Goal: Task Accomplishment & Management: Complete application form

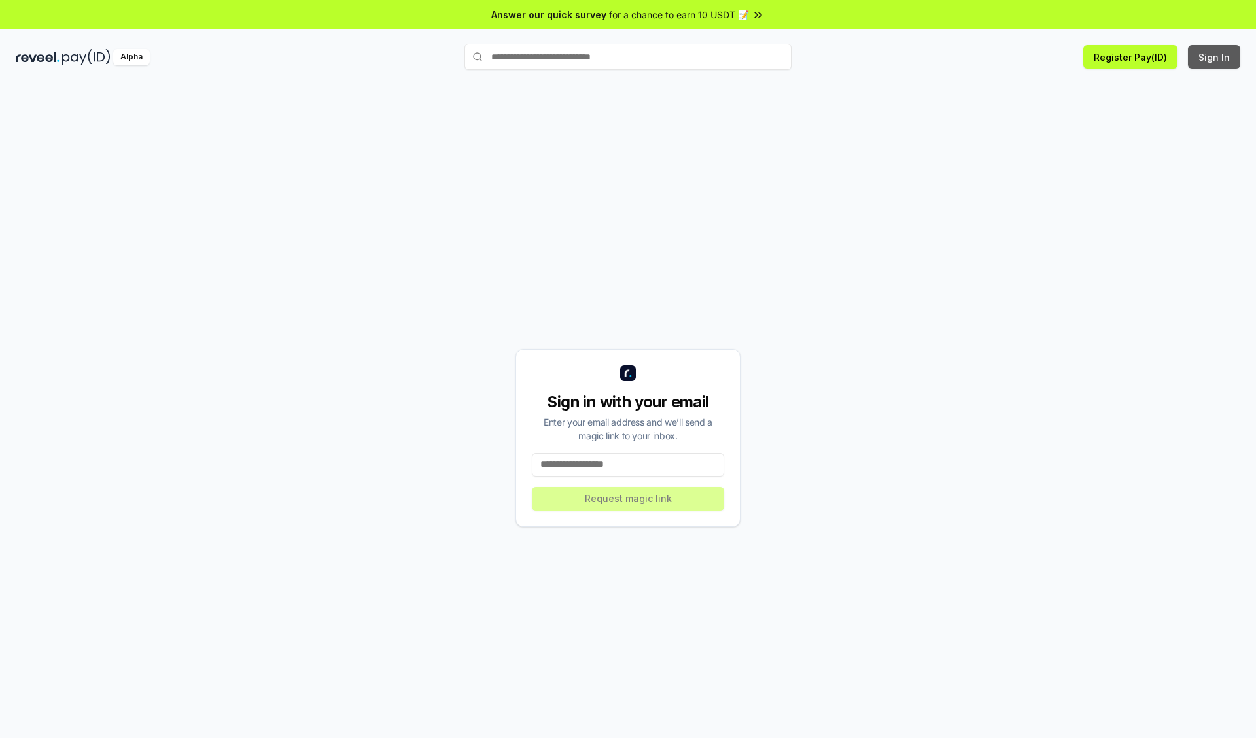
click at [1215, 57] on button "Sign In" at bounding box center [1214, 57] width 52 height 24
type input "**********"
click at [628, 498] on button "Request magic link" at bounding box center [628, 499] width 192 height 24
